Goal: Information Seeking & Learning: Check status

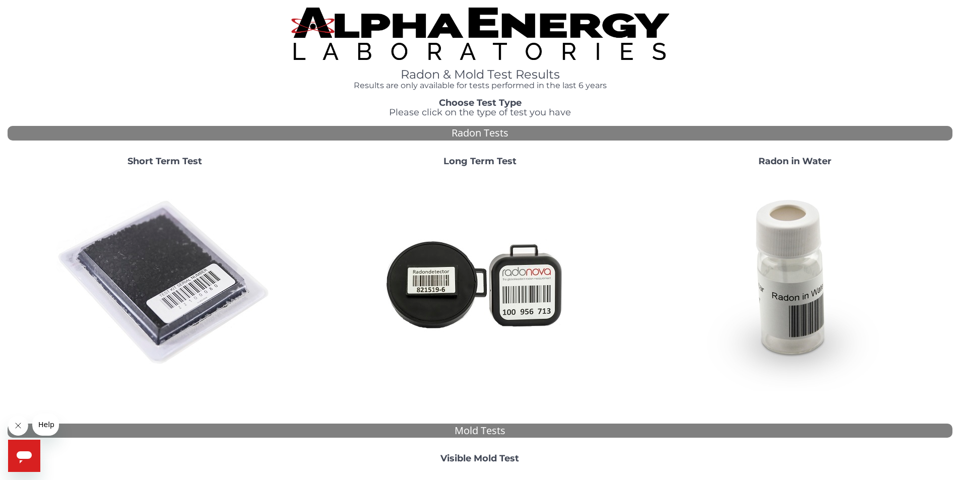
click at [473, 163] on strong "Long Term Test" at bounding box center [479, 161] width 73 height 11
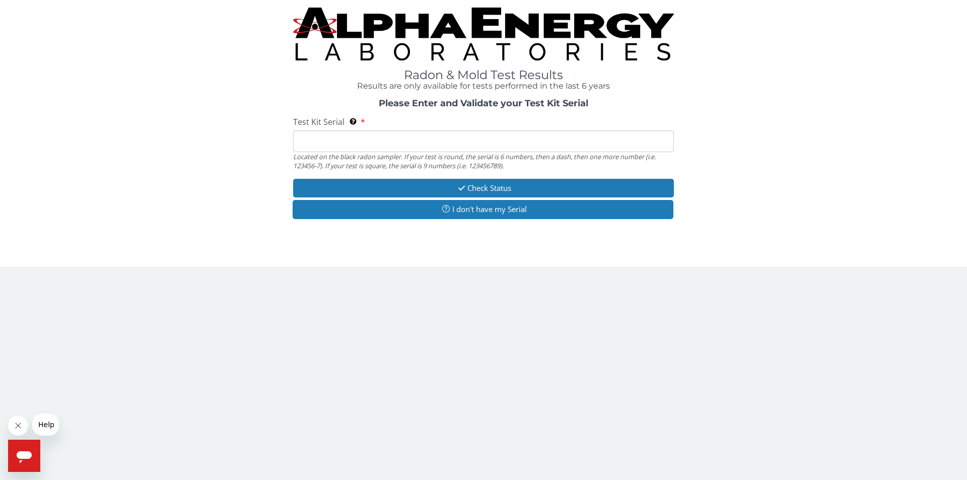
click at [319, 140] on input "Test Kit Serial Located on the black radon sampler. If your test is round, the …" at bounding box center [483, 142] width 381 height 22
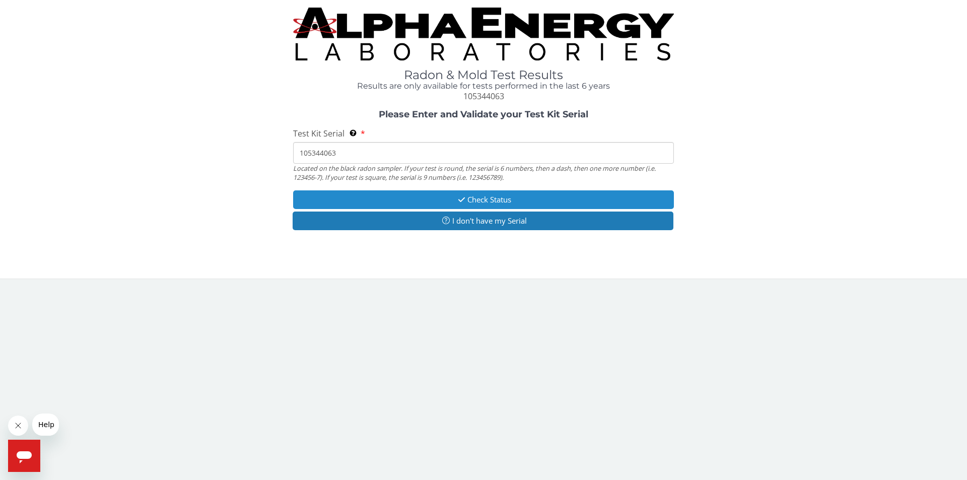
type input "105344063"
click at [485, 200] on button "Check Status" at bounding box center [483, 199] width 381 height 19
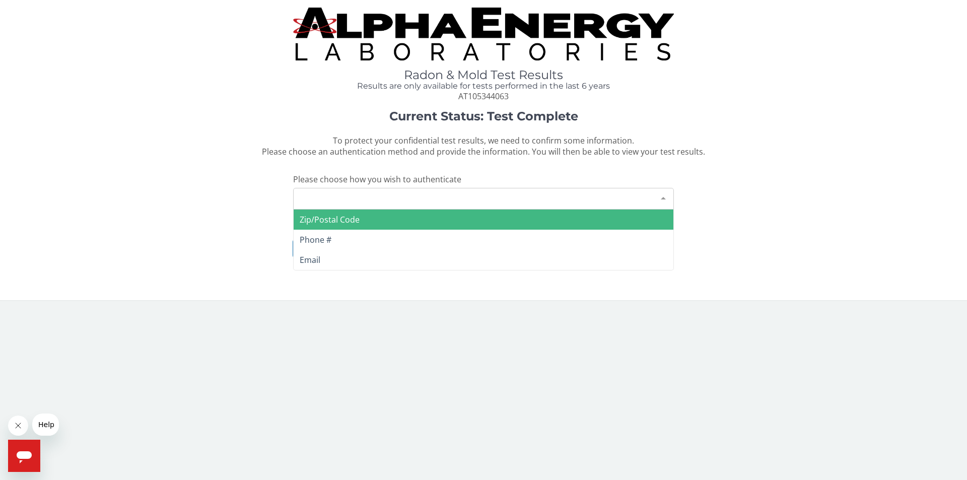
click at [661, 198] on div at bounding box center [664, 197] width 20 height 19
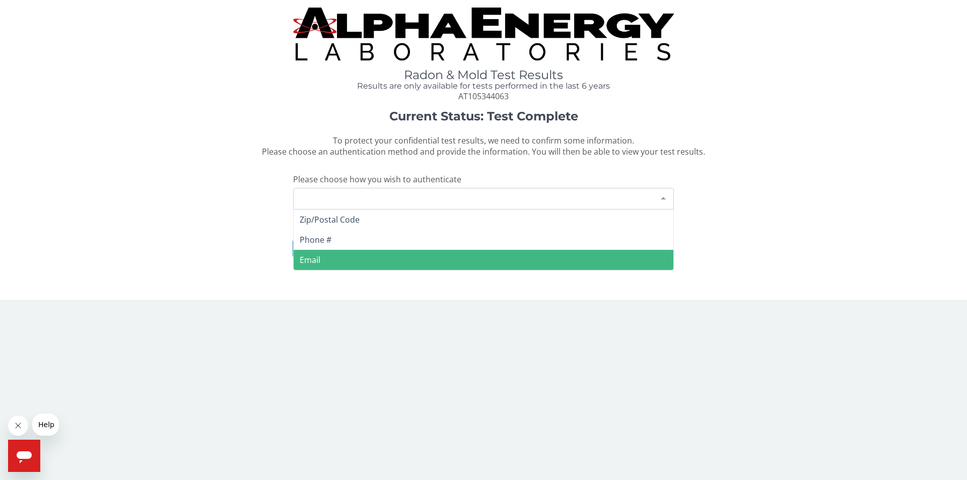
click at [312, 261] on span "Email" at bounding box center [310, 259] width 21 height 11
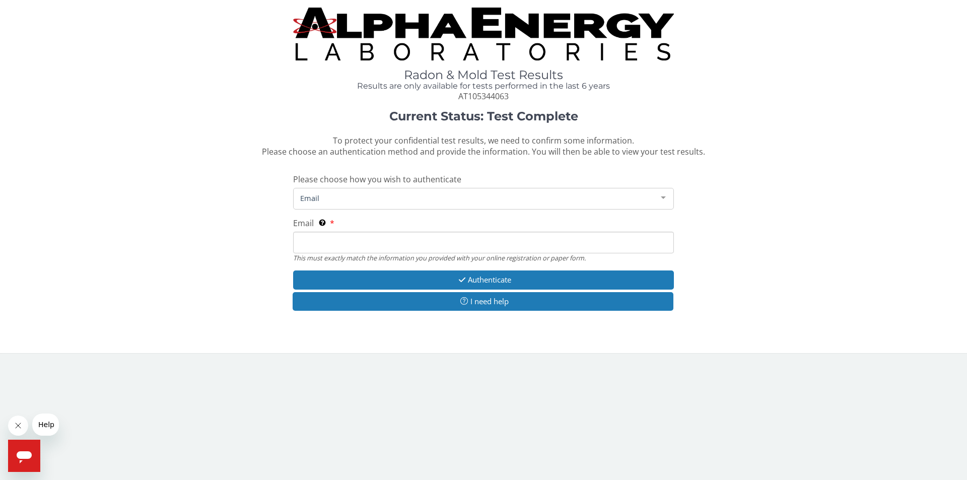
click at [302, 243] on input "Email This must exactly match the information you provided with your online reg…" at bounding box center [483, 243] width 381 height 22
type input "[EMAIL_ADDRESS][DOMAIN_NAME]"
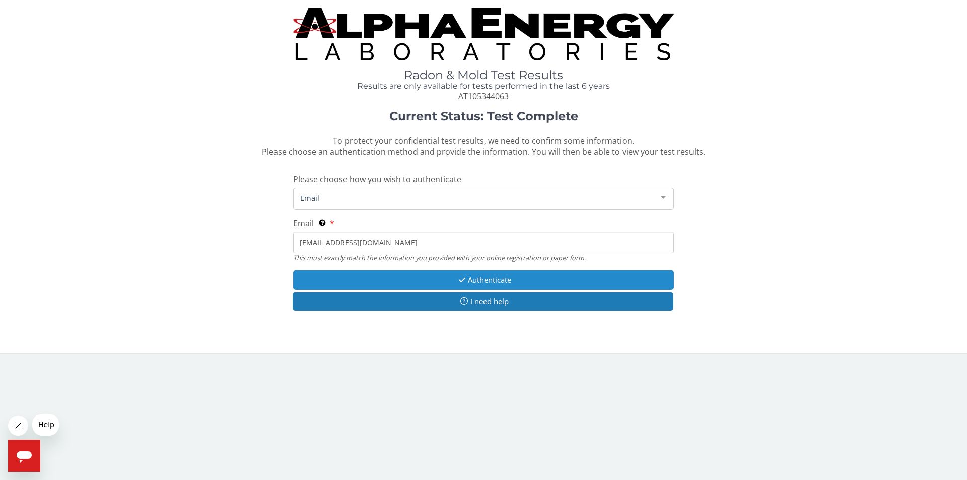
click at [491, 283] on button "Authenticate" at bounding box center [483, 280] width 381 height 19
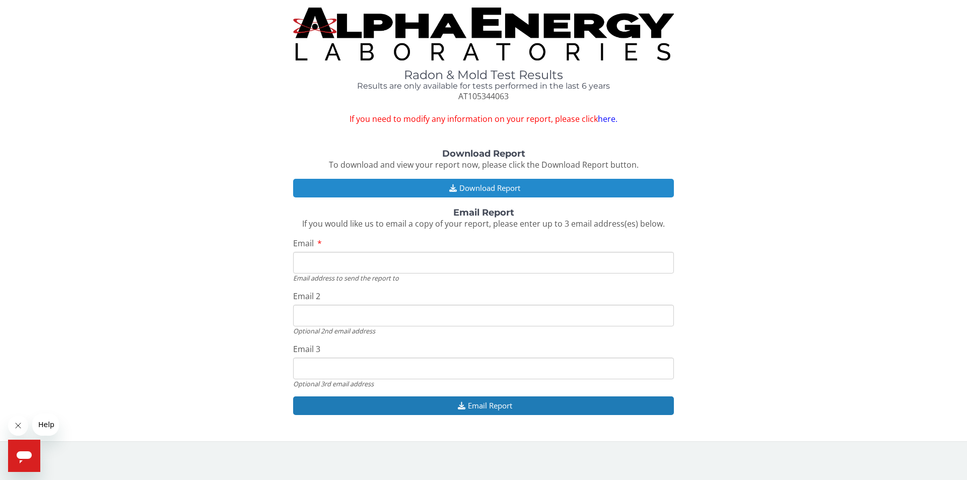
click at [484, 188] on button "Download Report" at bounding box center [483, 188] width 381 height 19
